Goal: Transaction & Acquisition: Purchase product/service

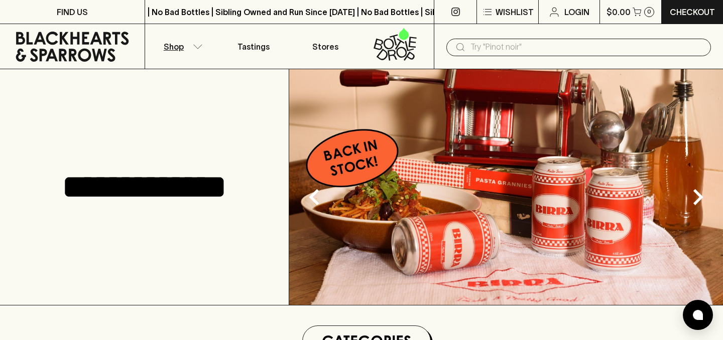
click at [189, 47] on button "Shop" at bounding box center [181, 46] width 72 height 45
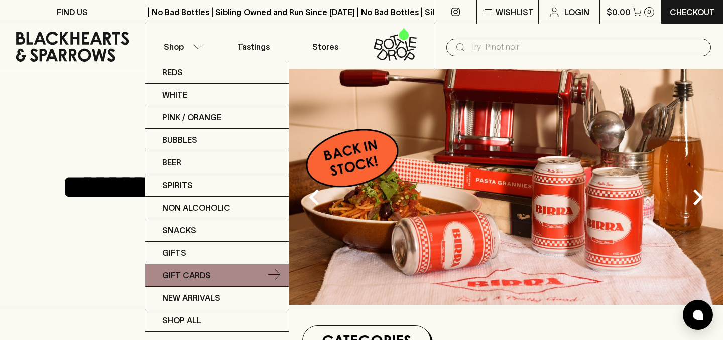
click at [198, 276] on p "Gift Cards" at bounding box center [186, 276] width 49 height 12
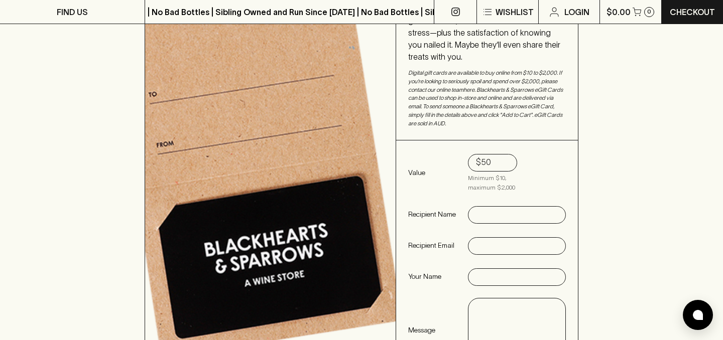
scroll to position [151, 0]
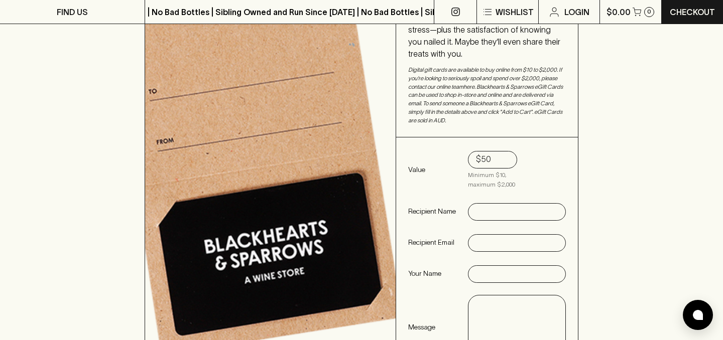
click at [480, 204] on input "text" at bounding box center [517, 212] width 82 height 16
type input "[PERSON_NAME]"
click at [480, 235] on input "text" at bounding box center [517, 243] width 82 height 16
type input "[EMAIL_ADDRESS][DOMAIN_NAME]"
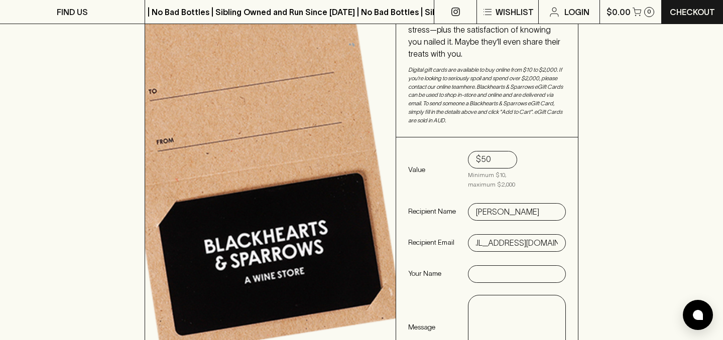
click at [480, 268] on input "text" at bounding box center [517, 275] width 82 height 16
type input "[PERSON_NAME]"
click at [475, 303] on div "x ​" at bounding box center [516, 327] width 97 height 63
type textarea "I"
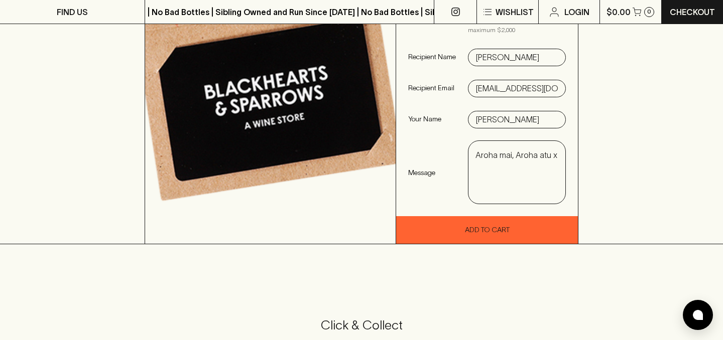
scroll to position [308, 0]
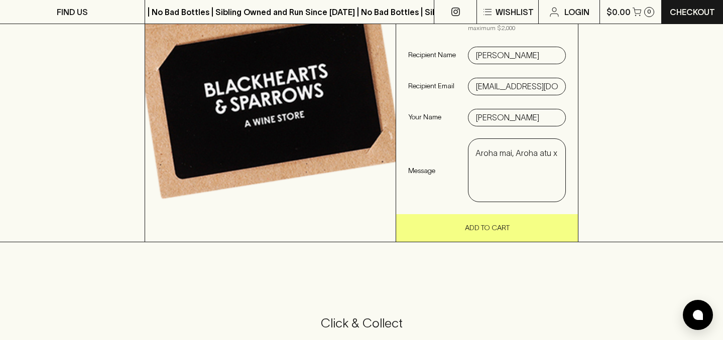
type textarea "Aroha mai, Aroha atu x"
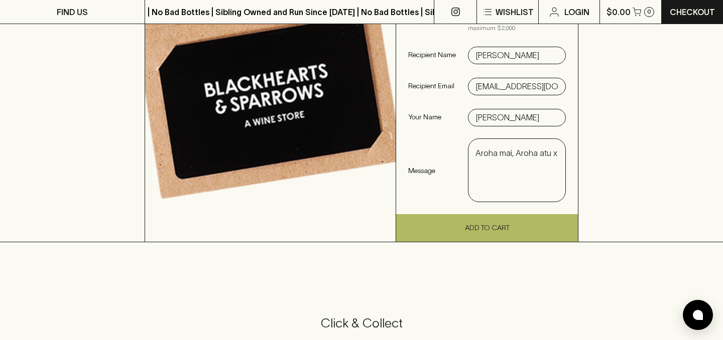
click at [494, 218] on button "Add To Cart" at bounding box center [487, 228] width 182 height 28
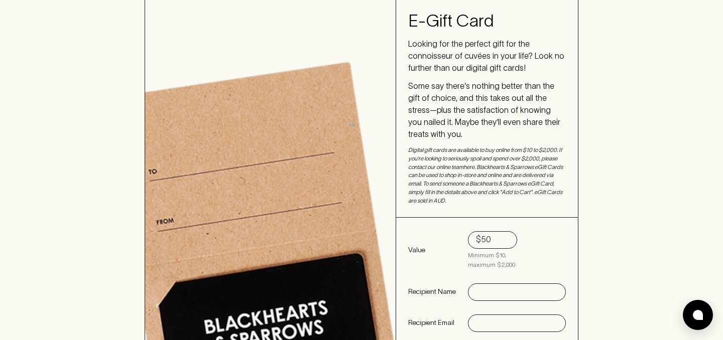
scroll to position [0, 0]
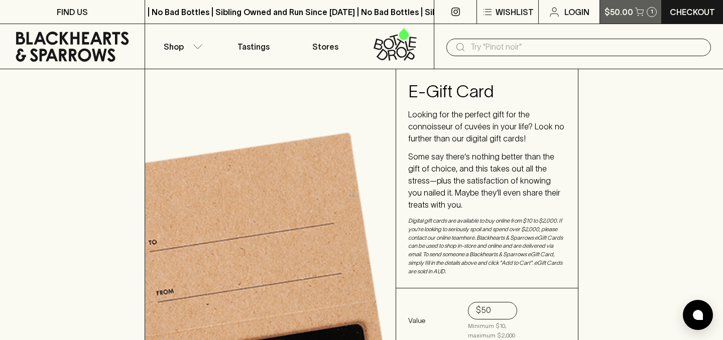
click at [626, 13] on p "$50.00" at bounding box center [618, 12] width 29 height 12
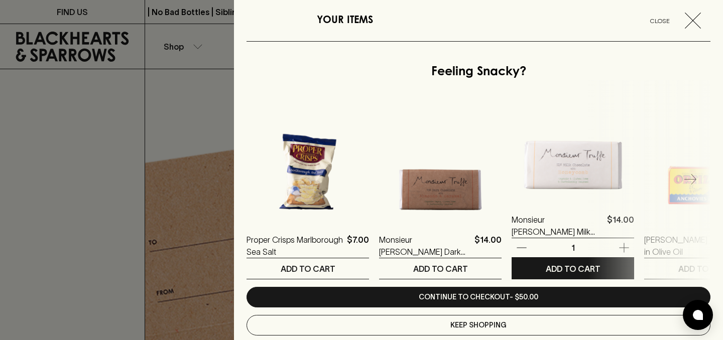
scroll to position [275, 0]
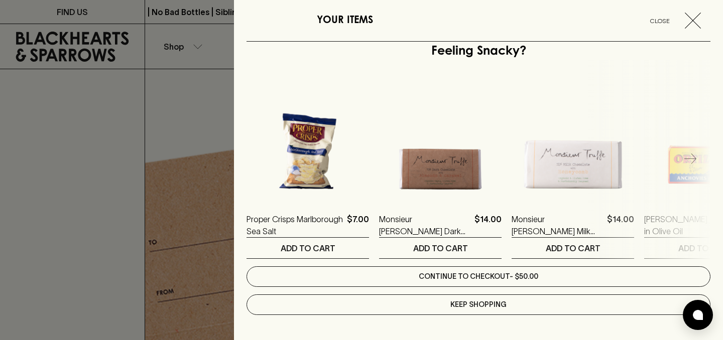
click at [479, 274] on link "Continue to checkout - $50.00" at bounding box center [478, 277] width 464 height 21
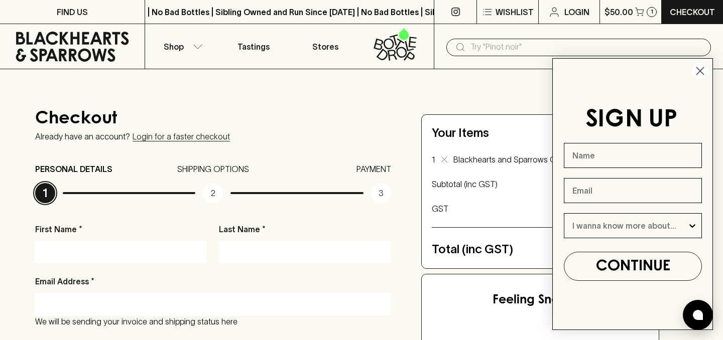
click at [699, 71] on icon "Close dialog" at bounding box center [700, 71] width 7 height 7
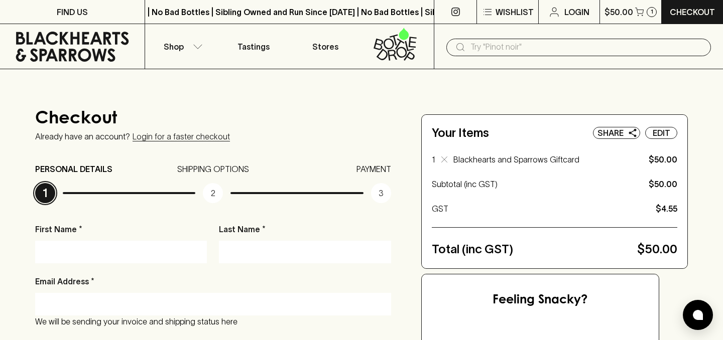
click at [51, 251] on input "First Name *" at bounding box center [121, 252] width 157 height 16
type input "[PERSON_NAME]"
type input "[EMAIL_ADDRESS][PERSON_NAME][DOMAIN_NAME]"
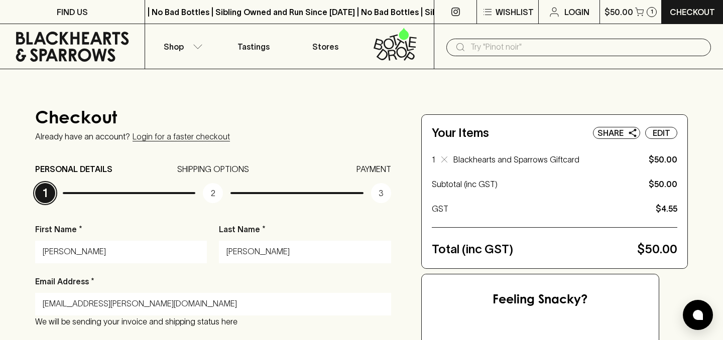
type input "0212067412"
type input "[STREET_ADDRESS][PERSON_NAME]"
type input "3295"
type input "Raglan"
type input "3295"
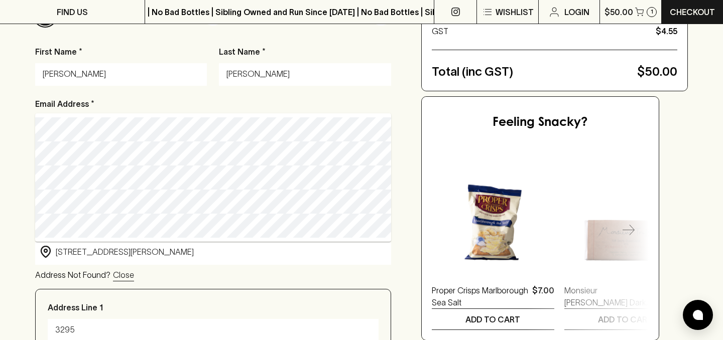
scroll to position [180, 0]
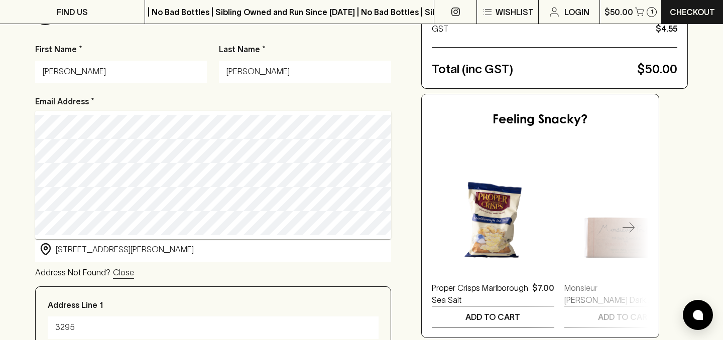
click at [108, 253] on input "[STREET_ADDRESS][PERSON_NAME]" at bounding box center [221, 250] width 331 height 12
type input "[STREET_ADDRESS][PERSON_NAME][PERSON_NAME]"
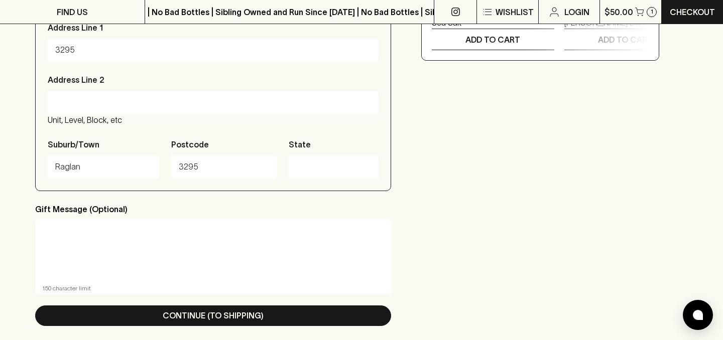
scroll to position [472, 0]
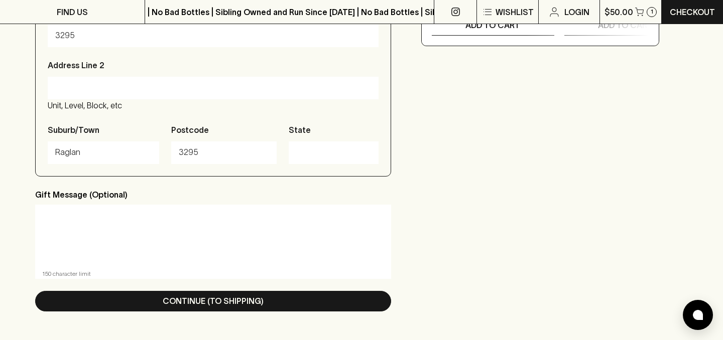
click at [42, 215] on textarea at bounding box center [213, 236] width 342 height 46
paste textarea "Whakataukī"
type textarea "W"
paste textarea "whakanui i te hoa, te aroha me te ora"
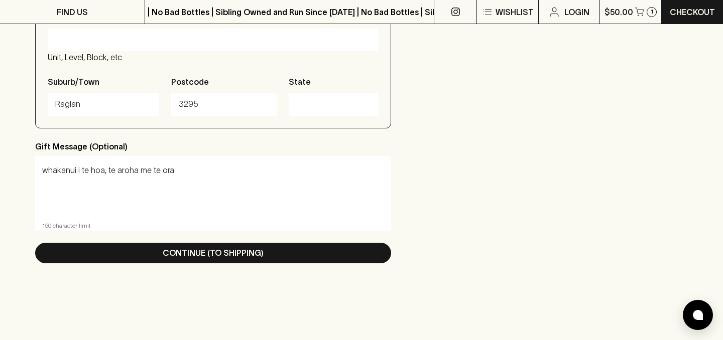
scroll to position [522, 0]
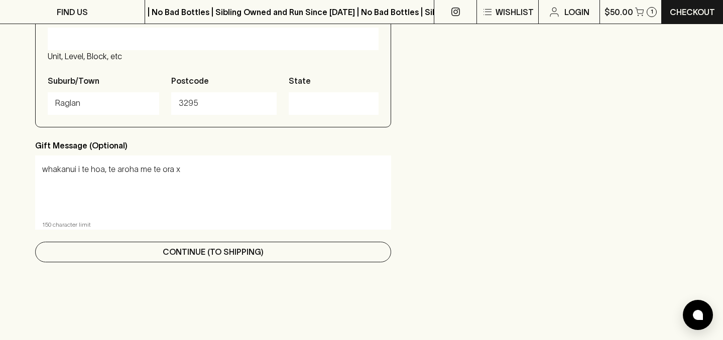
type textarea "whakanui i te hoa, te aroha me te ora x"
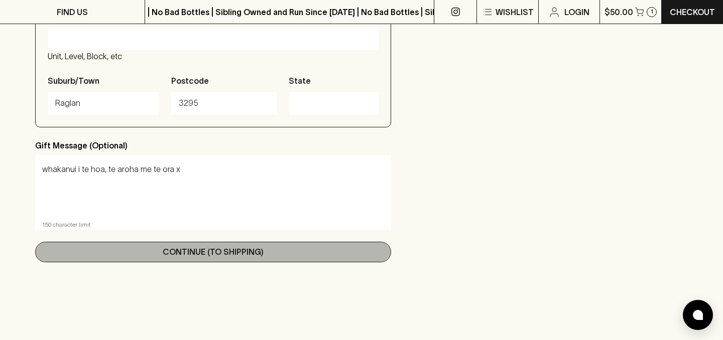
click at [206, 253] on p "Continue (To Shipping)" at bounding box center [213, 252] width 101 height 12
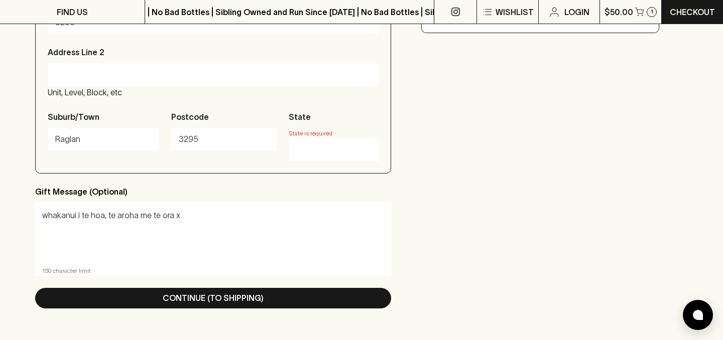
scroll to position [488, 0]
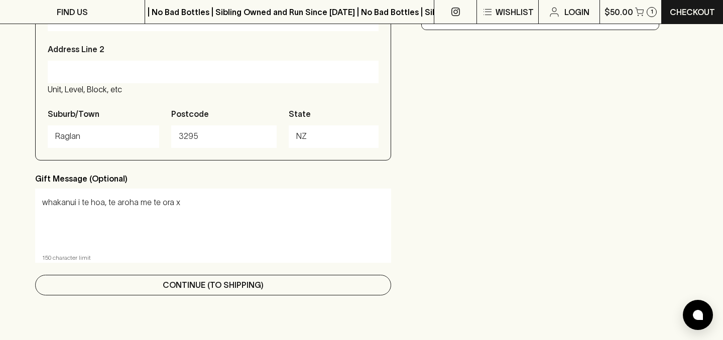
type input "NZ"
click at [200, 285] on p "Continue (To Shipping)" at bounding box center [213, 285] width 101 height 12
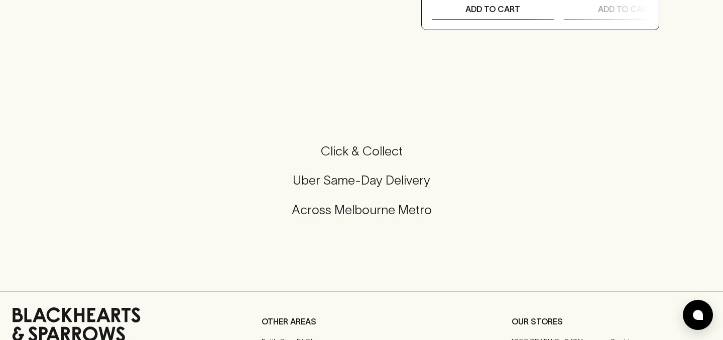
scroll to position [0, 0]
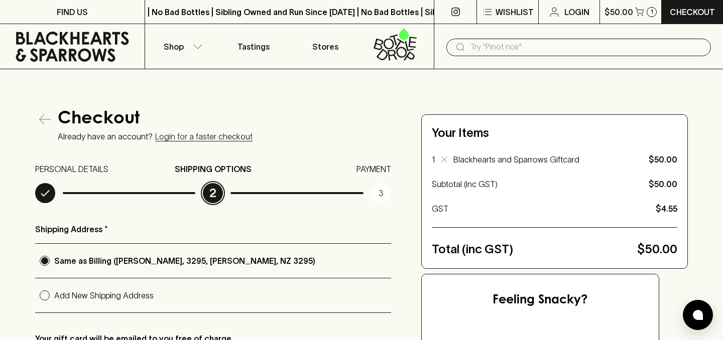
radio input "true"
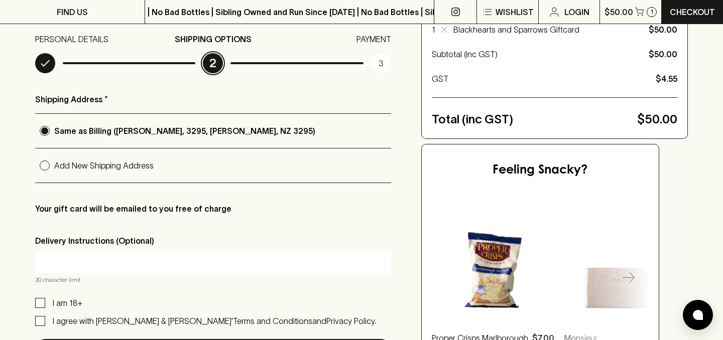
scroll to position [135, 0]
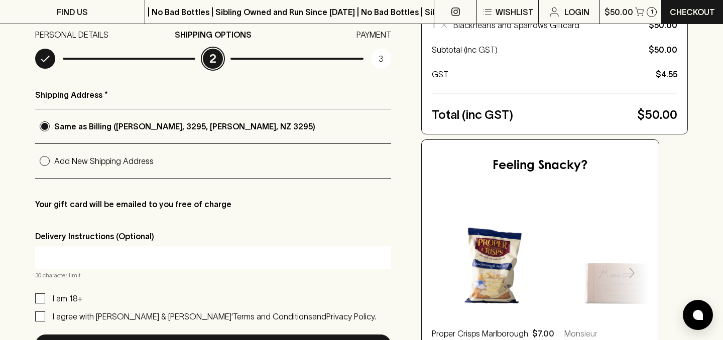
click at [49, 263] on input "text" at bounding box center [213, 257] width 341 height 16
type input "P"
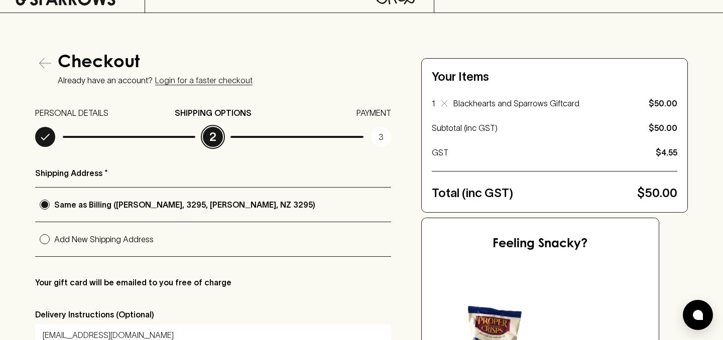
scroll to position [55, 0]
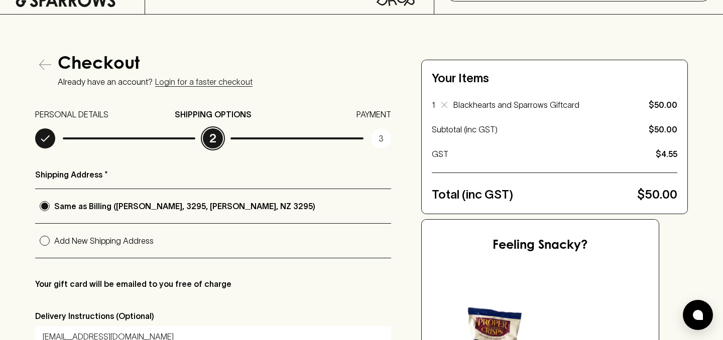
type input "[EMAIL_ADDRESS][DOMAIN_NAME]"
click at [47, 241] on input "Add New Shipping Address" at bounding box center [44, 240] width 19 height 19
radio input "true"
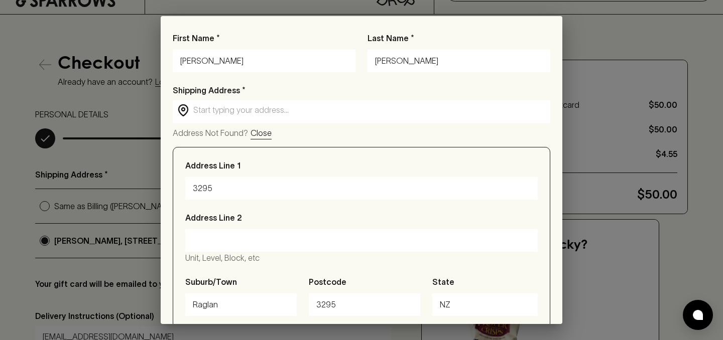
click at [665, 50] on div "First Name * [PERSON_NAME] Last Name * [PERSON_NAME] Shipping Address * ​ ​ Add…" at bounding box center [361, 170] width 723 height 340
click at [12, 111] on div "First Name * [PERSON_NAME] Last Name * [PERSON_NAME] Shipping Address * ​ ​ Add…" at bounding box center [361, 170] width 723 height 340
click at [706, 77] on div "First Name * [PERSON_NAME] Last Name * [PERSON_NAME] Shipping Address * ​ ​ Add…" at bounding box center [361, 170] width 723 height 340
click at [699, 314] on img at bounding box center [698, 315] width 10 height 10
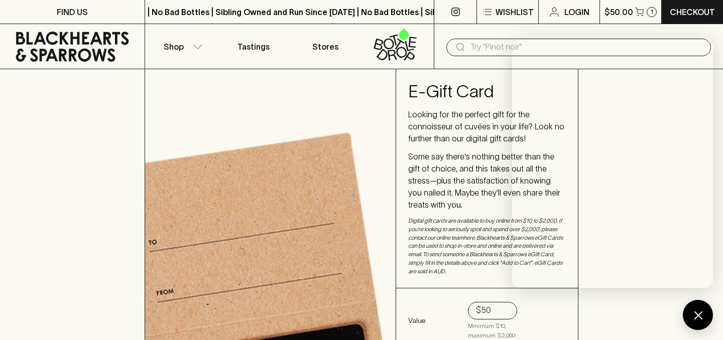
click at [340, 109] on img at bounding box center [270, 309] width 250 height 480
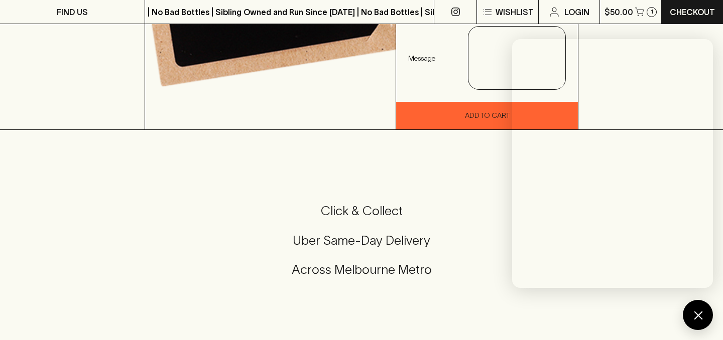
scroll to position [426, 0]
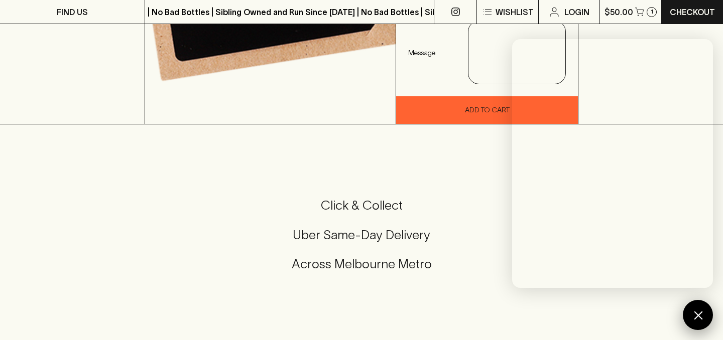
click at [697, 317] on div at bounding box center [698, 315] width 30 height 30
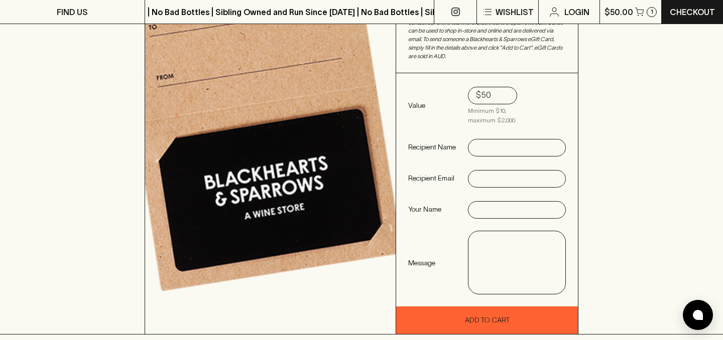
scroll to position [201, 0]
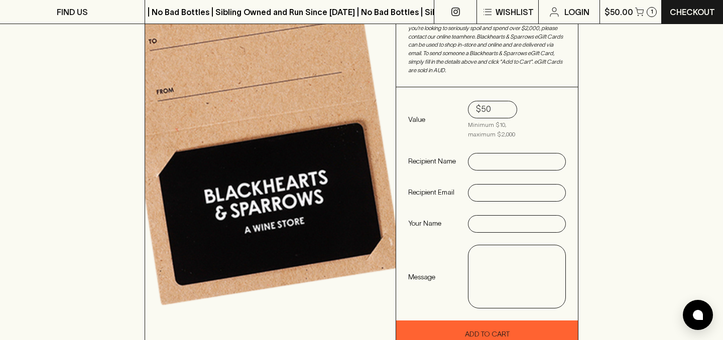
click at [482, 154] on input "text" at bounding box center [517, 162] width 82 height 16
type input "[PERSON_NAME]"
click at [478, 185] on input "text" at bounding box center [517, 193] width 82 height 16
type input "[EMAIL_ADDRESS][DOMAIN_NAME]"
click at [482, 220] on div at bounding box center [517, 224] width 98 height 18
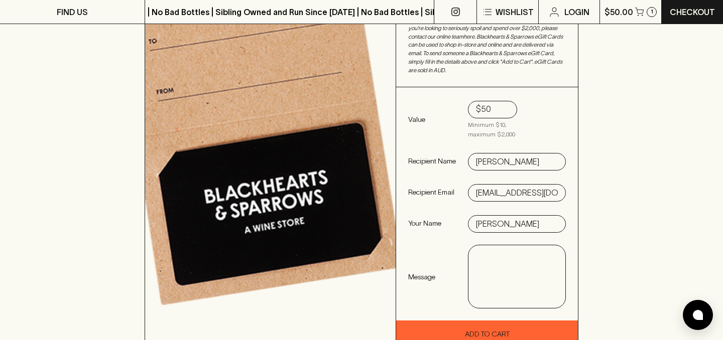
type input "[PERSON_NAME]"
click at [477, 254] on textarea at bounding box center [516, 277] width 83 height 46
paste textarea "whakanui i te hoa, te aroha me te ora"
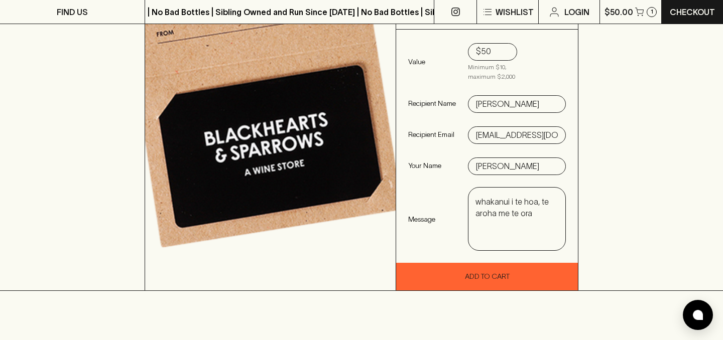
scroll to position [267, 0]
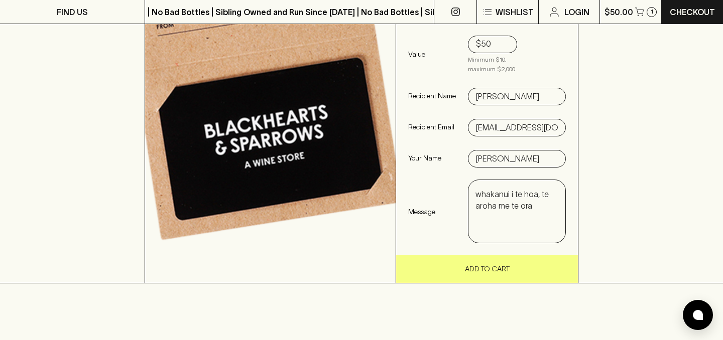
type textarea "whakanui i te hoa, te aroha me te ora"
click at [494, 259] on button "Add To Cart" at bounding box center [487, 269] width 182 height 28
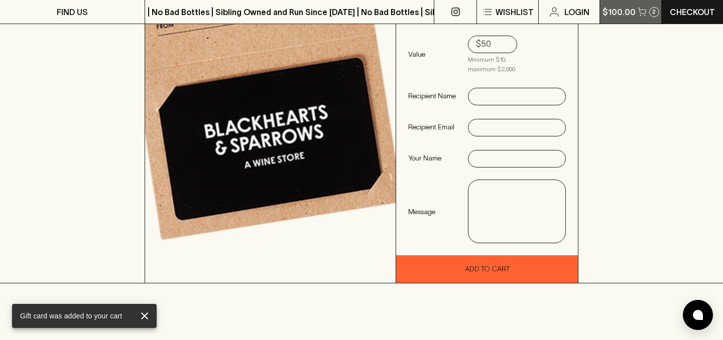
click at [621, 11] on p "$100.00" at bounding box center [618, 12] width 33 height 12
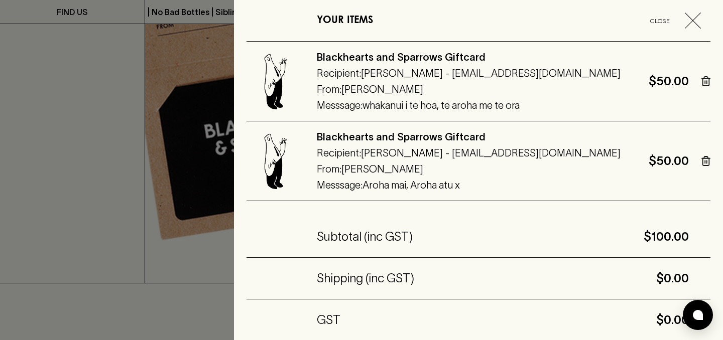
click at [703, 82] on icon "button" at bounding box center [706, 81] width 7 height 9
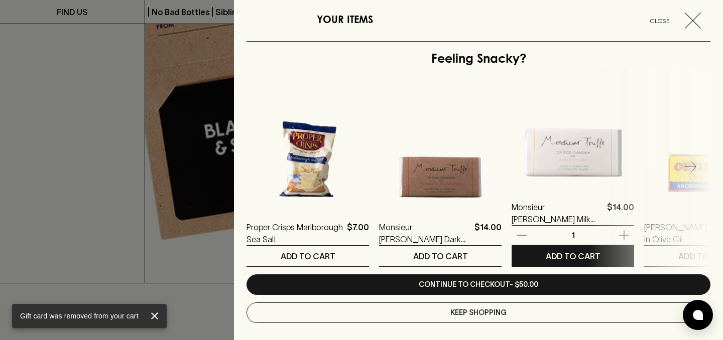
scroll to position [275, 0]
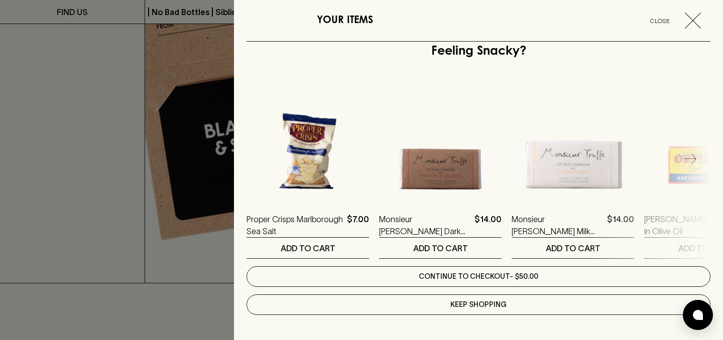
click at [489, 275] on link "Continue to checkout - $50.00" at bounding box center [478, 277] width 464 height 21
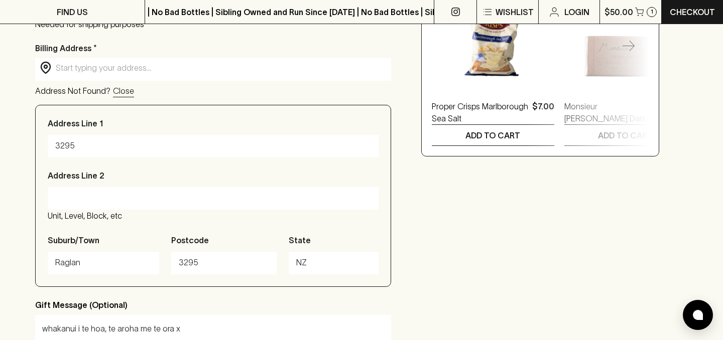
scroll to position [356, 0]
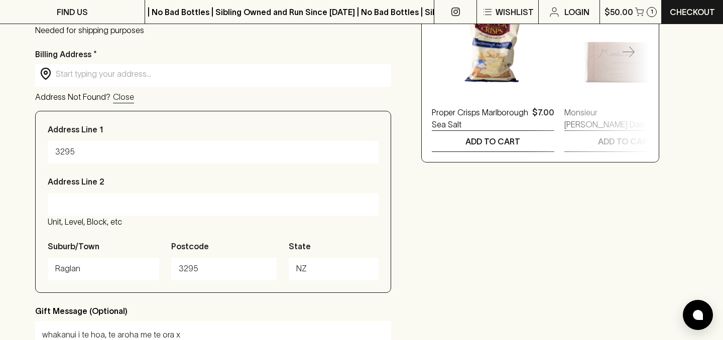
click at [116, 97] on p "Close" at bounding box center [123, 97] width 21 height 12
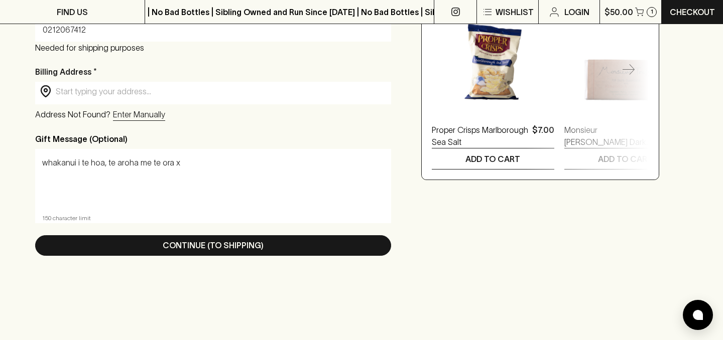
scroll to position [337, 0]
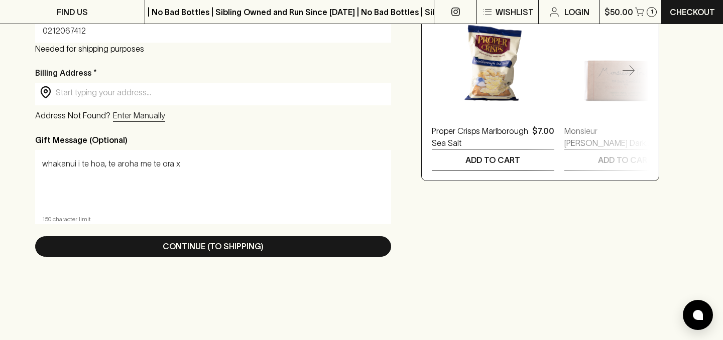
click at [77, 94] on input "text" at bounding box center [221, 93] width 331 height 12
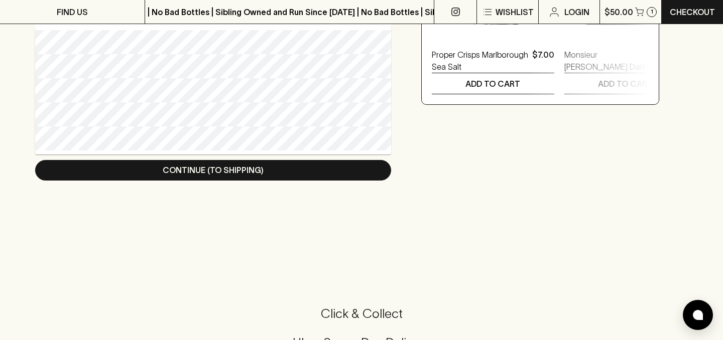
scroll to position [418, 0]
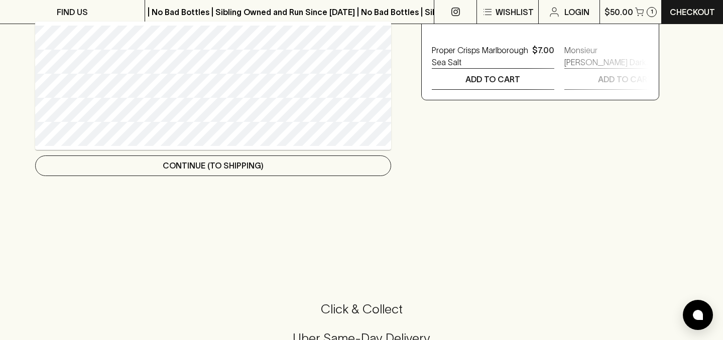
type input "[EMAIL_ADDRESS][PERSON_NAME][DOMAIN_NAME]"
click at [179, 166] on p "Continue (To Shipping)" at bounding box center [213, 166] width 101 height 12
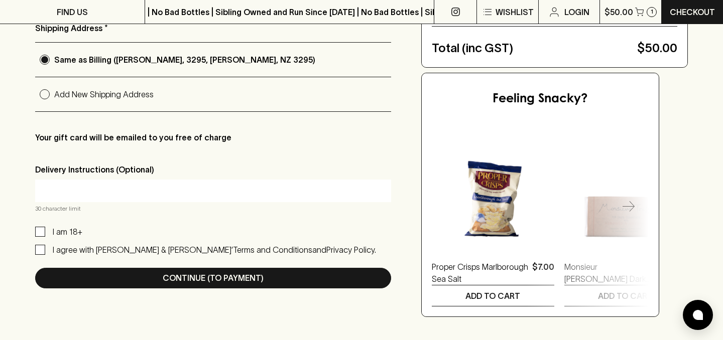
scroll to position [203, 0]
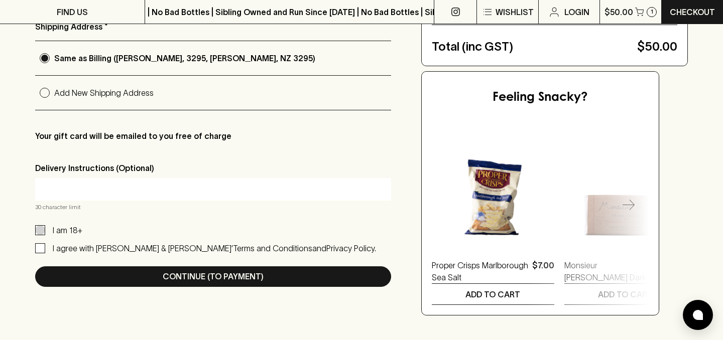
click at [43, 228] on input "I am 18+" at bounding box center [40, 230] width 10 height 10
checkbox input "true"
click at [38, 246] on input "I agree with [PERSON_NAME] & [PERSON_NAME]’ Terms and Conditions and Privacy Po…" at bounding box center [40, 248] width 10 height 10
checkbox input "true"
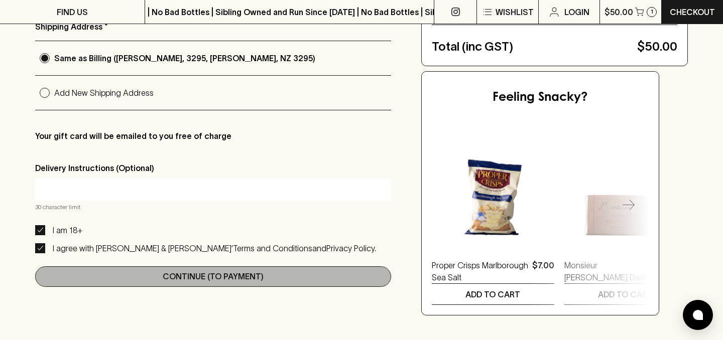
click at [121, 275] on button "Continue (To Payment)" at bounding box center [213, 277] width 356 height 21
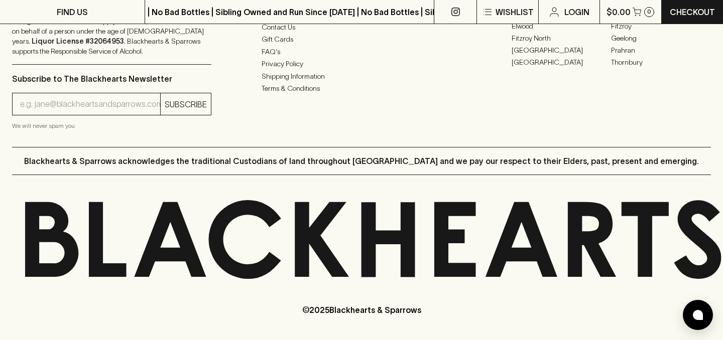
scroll to position [977, 0]
